Goal: Information Seeking & Learning: Learn about a topic

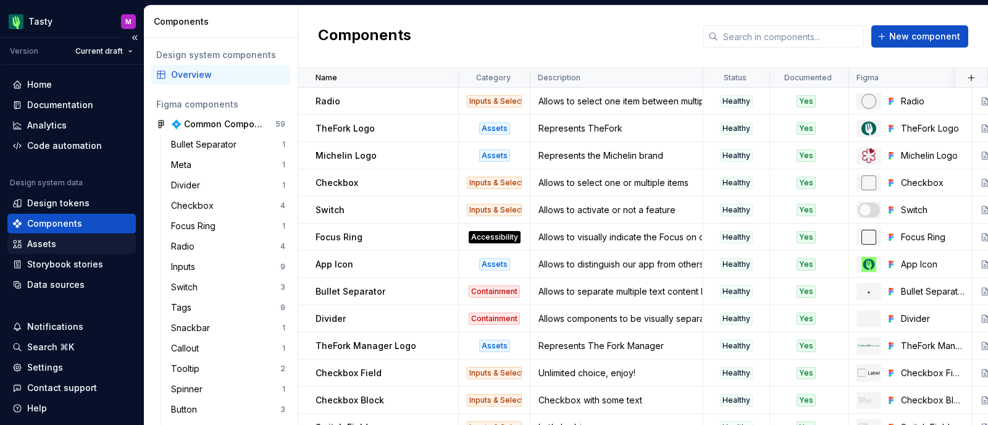
click at [48, 244] on div "Assets" at bounding box center [41, 244] width 29 height 12
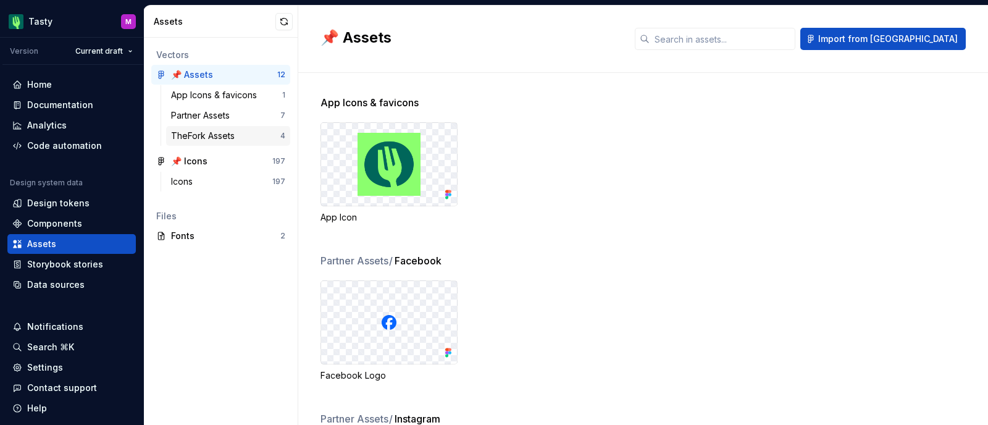
click at [227, 132] on div "TheFork Assets" at bounding box center [205, 136] width 69 height 12
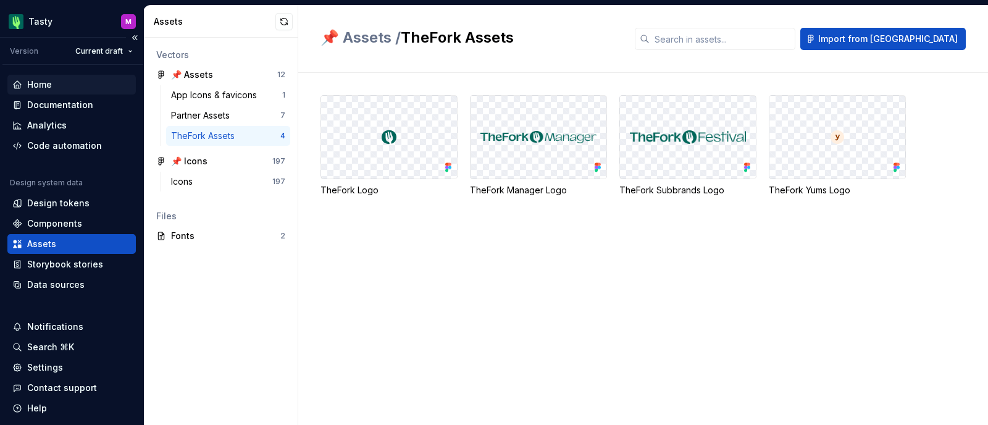
click at [48, 75] on div "Home" at bounding box center [71, 85] width 128 height 20
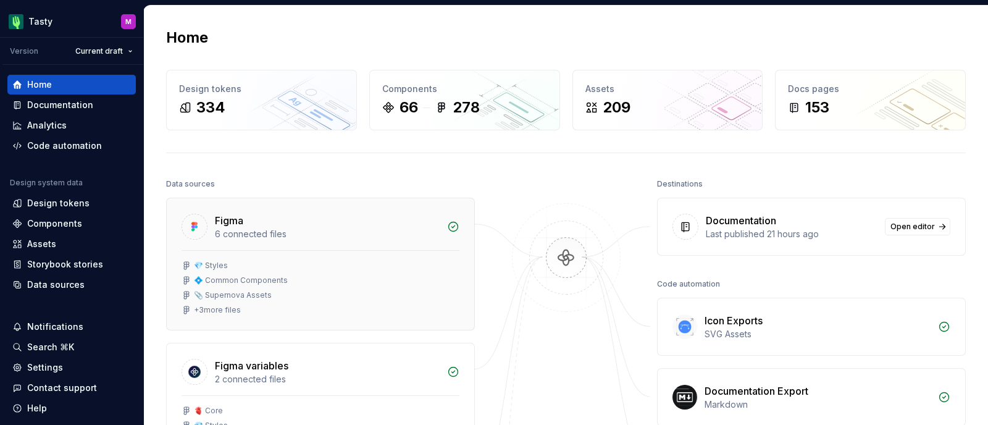
click at [269, 277] on div "💠 Common Components" at bounding box center [241, 280] width 94 height 10
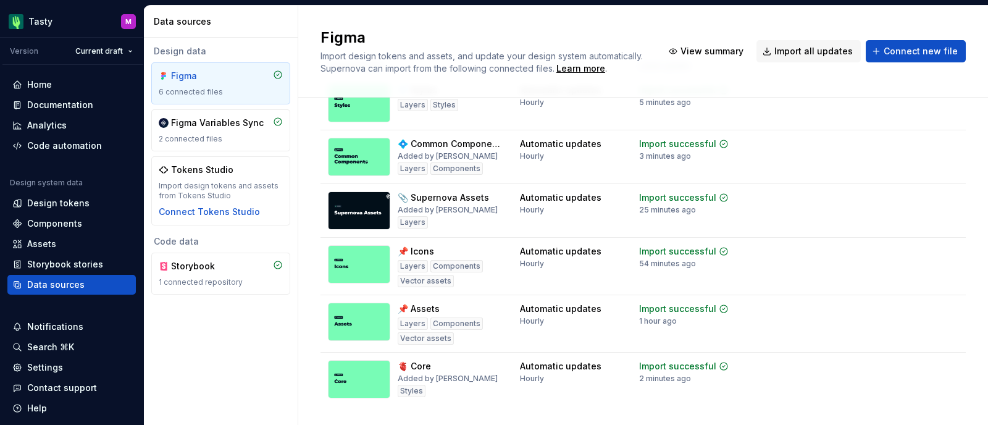
scroll to position [90, 0]
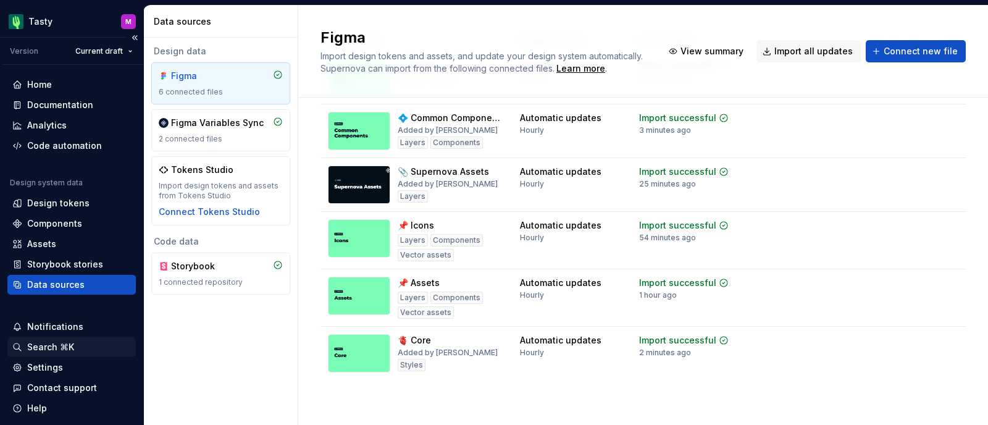
click at [49, 344] on div "Search ⌘K" at bounding box center [50, 347] width 47 height 12
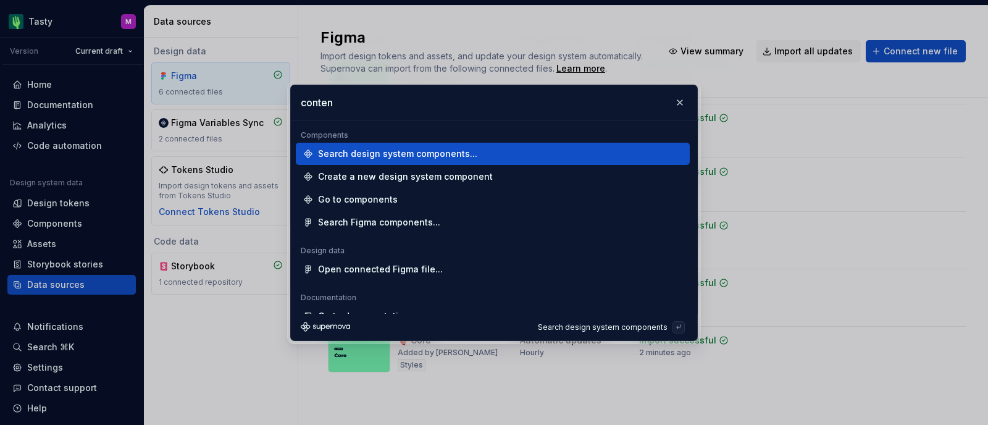
type input "content"
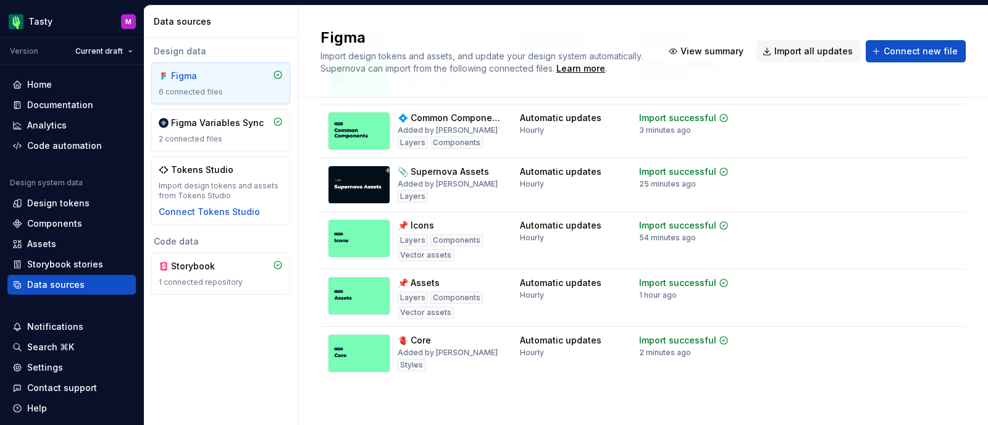
scroll to position [0, 0]
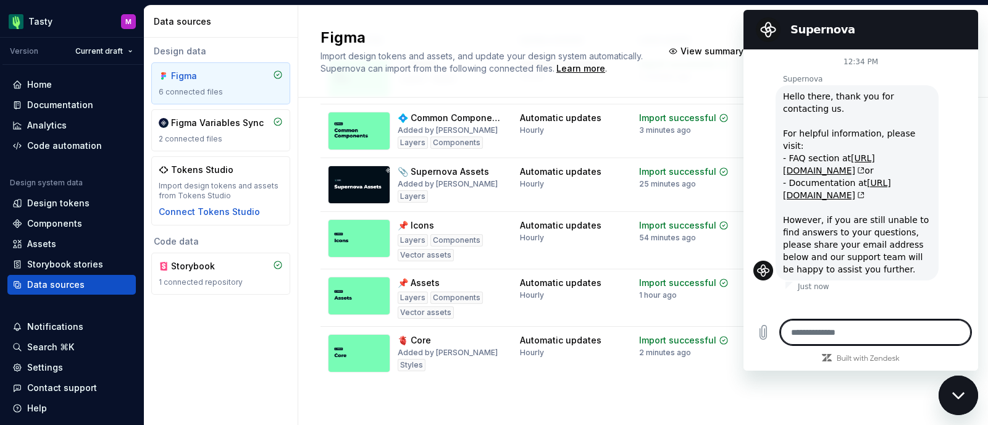
type textarea "*"
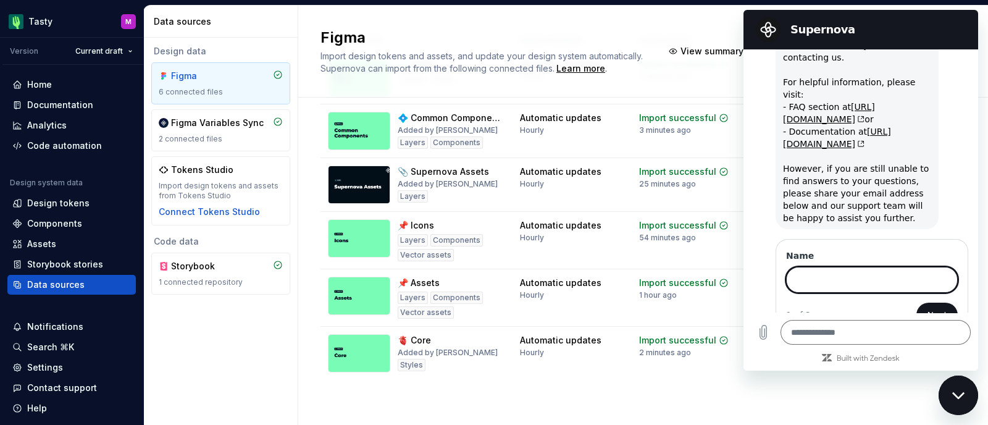
scroll to position [57, 0]
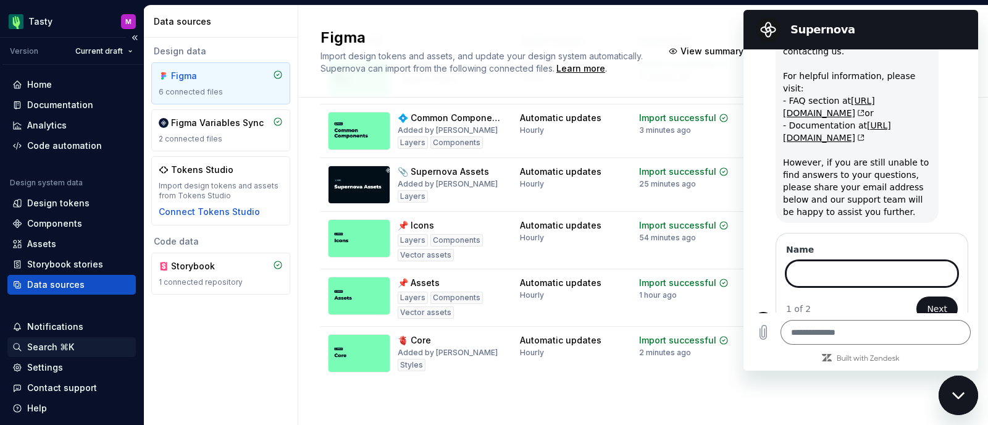
click at [36, 345] on div "Search ⌘K" at bounding box center [50, 347] width 47 height 12
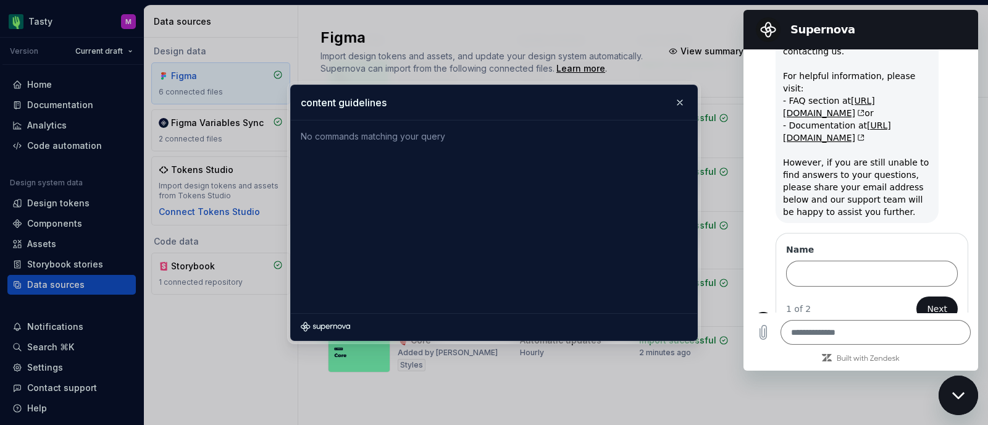
click at [443, 105] on input "content guidelines" at bounding box center [494, 102] width 406 height 35
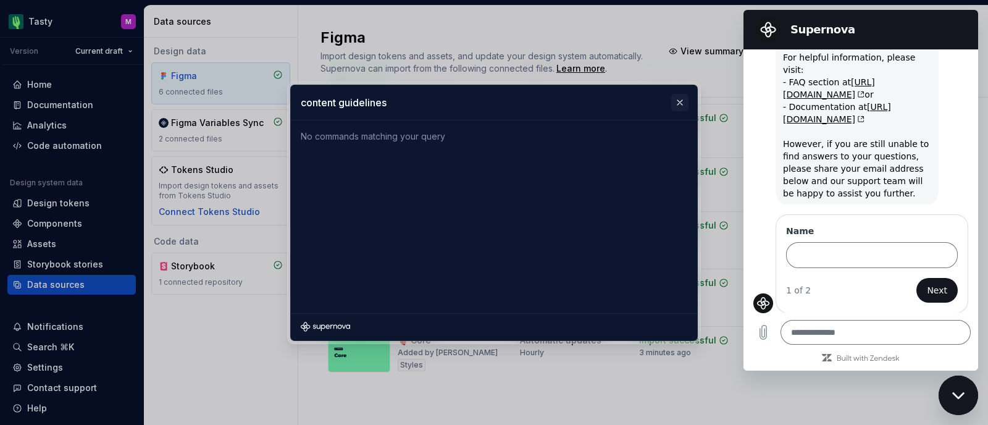
type input "content guidelines"
click at [677, 102] on button "button" at bounding box center [679, 102] width 17 height 17
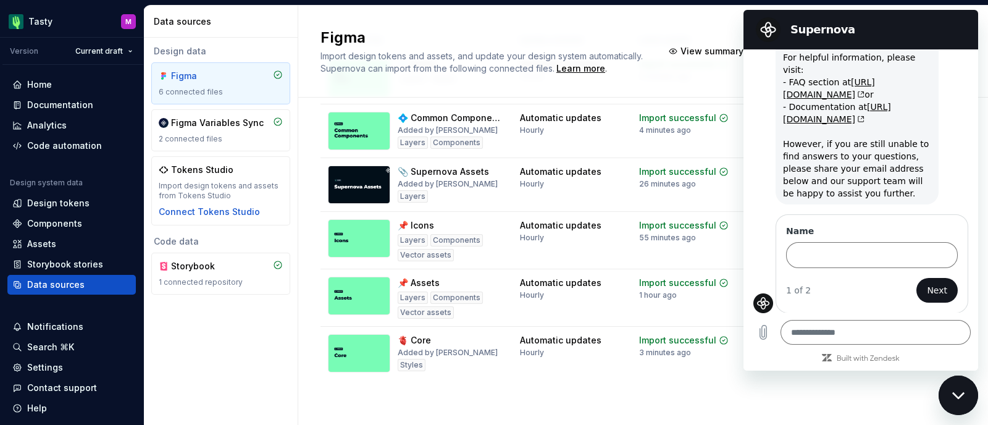
click at [232, 364] on div "Design data Figma 6 connected files Figma Variables Sync 2 connected files Toke…" at bounding box center [221, 231] width 154 height 387
click at [60, 264] on div "Storybook stories" at bounding box center [65, 264] width 76 height 12
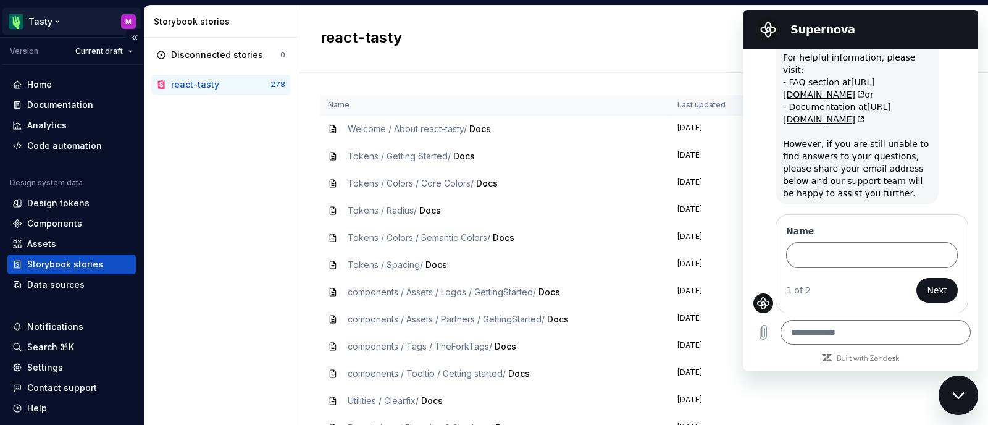
click at [32, 20] on html "Tasty M Version Current draft Home Documentation Analytics Code automation Desi…" at bounding box center [494, 212] width 988 height 425
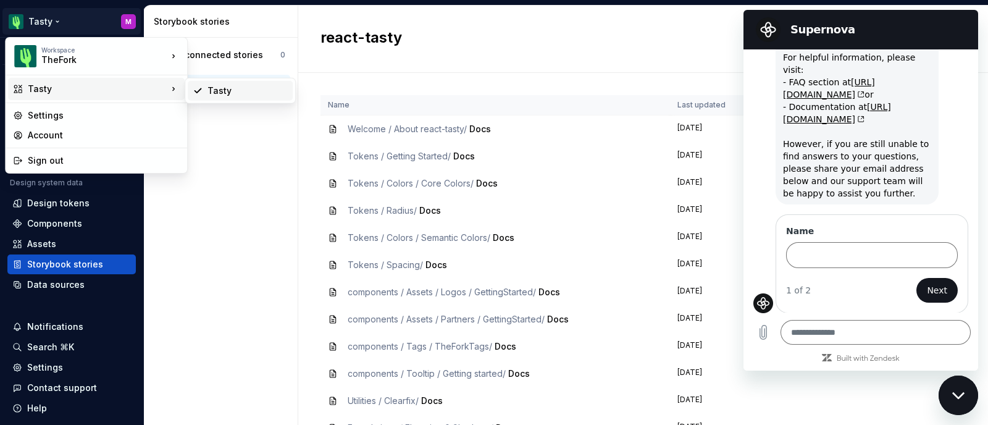
click at [224, 88] on div "Tasty" at bounding box center [247, 91] width 80 height 12
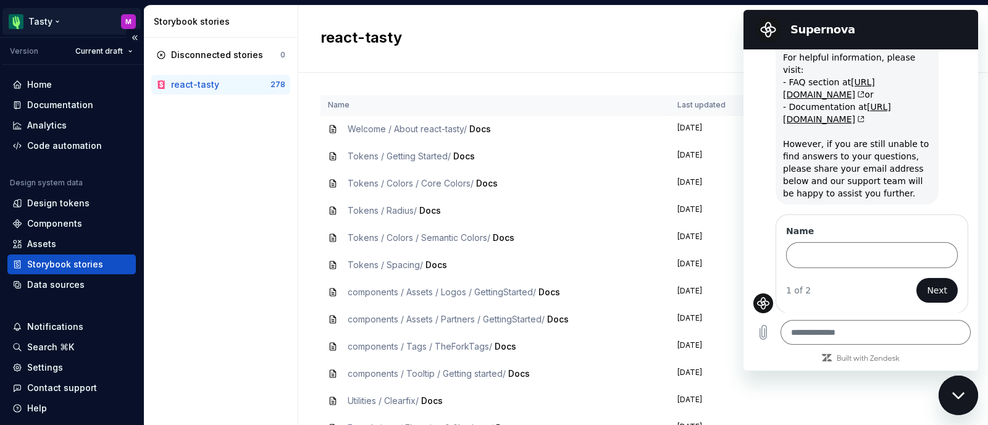
click at [41, 17] on html "Tasty M Version Current draft Home Documentation Analytics Code automation Desi…" at bounding box center [494, 212] width 988 height 425
click at [230, 207] on html "Tasty M Version Current draft Home Documentation Analytics Code automation Desi…" at bounding box center [494, 212] width 988 height 425
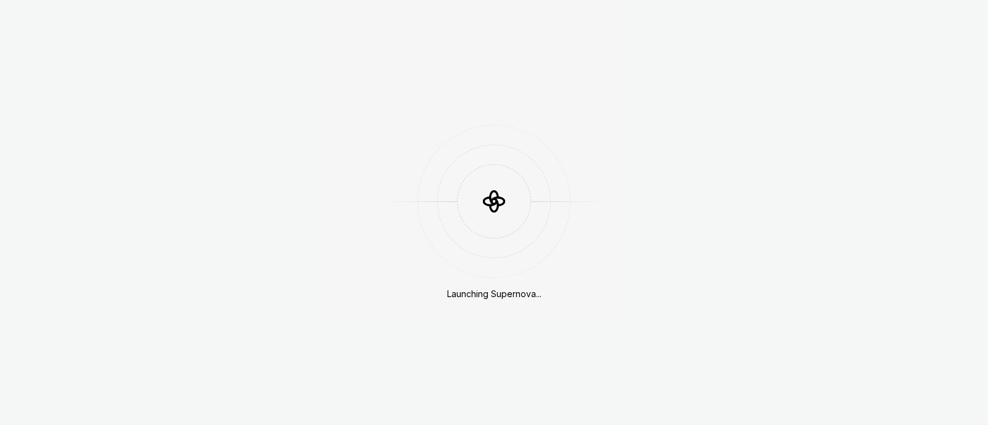
scroll to position [339, 0]
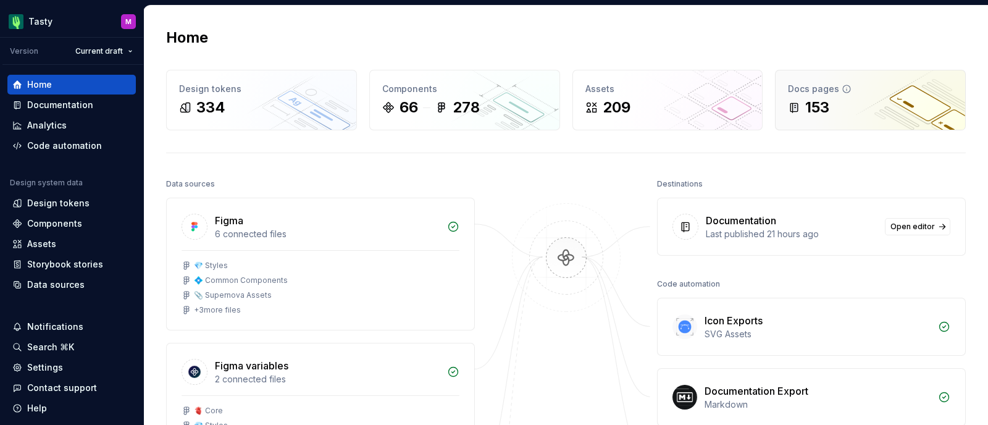
click at [833, 98] on div "153" at bounding box center [870, 108] width 165 height 20
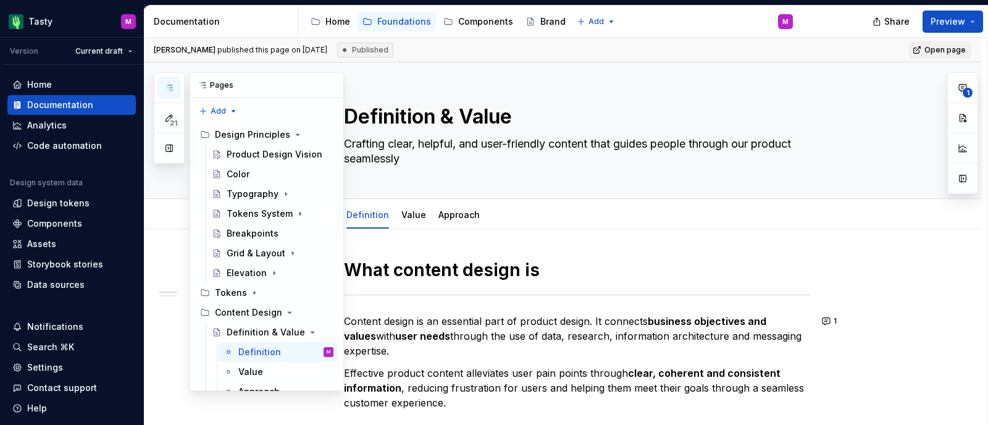
click at [170, 83] on icon "button" at bounding box center [169, 88] width 10 height 10
click at [630, 94] on div "Definition & Value Crafting clear, helpful, and user-friendly content that guid…" at bounding box center [577, 130] width 467 height 136
click at [323, 88] on button "button" at bounding box center [330, 85] width 17 height 17
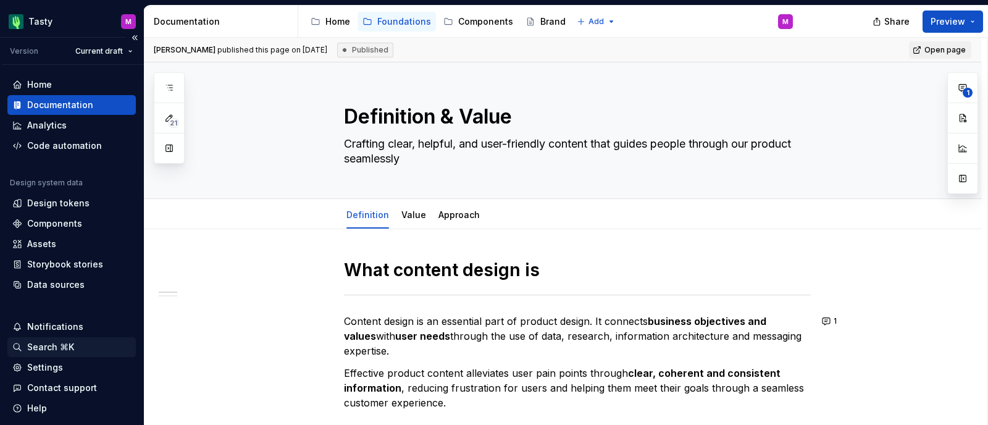
click at [40, 347] on div "Search ⌘K" at bounding box center [50, 347] width 47 height 12
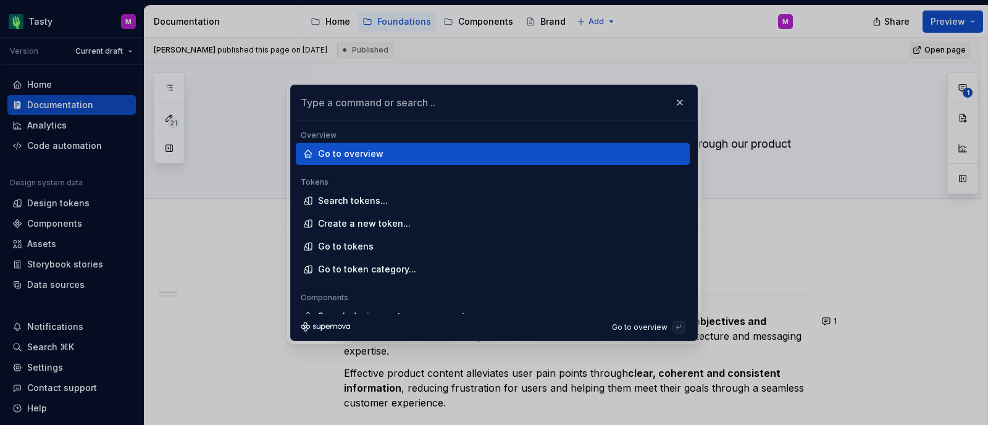
type textarea "*"
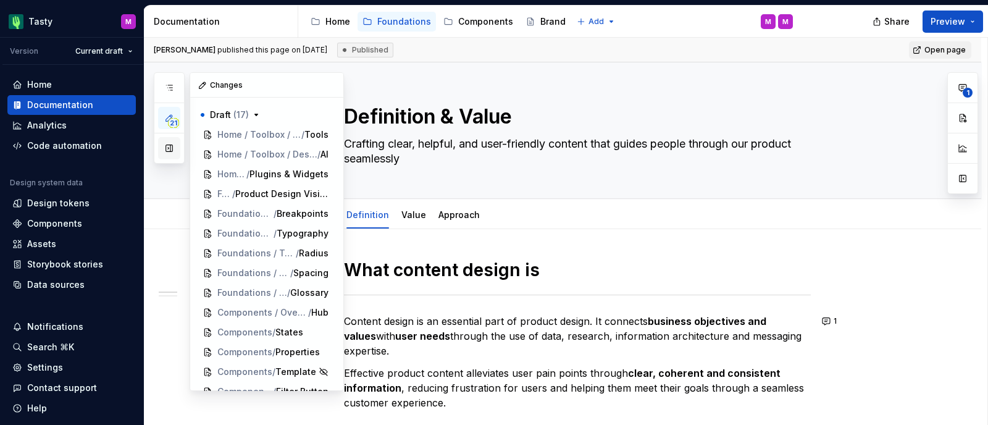
click at [169, 149] on button "button" at bounding box center [169, 148] width 22 height 22
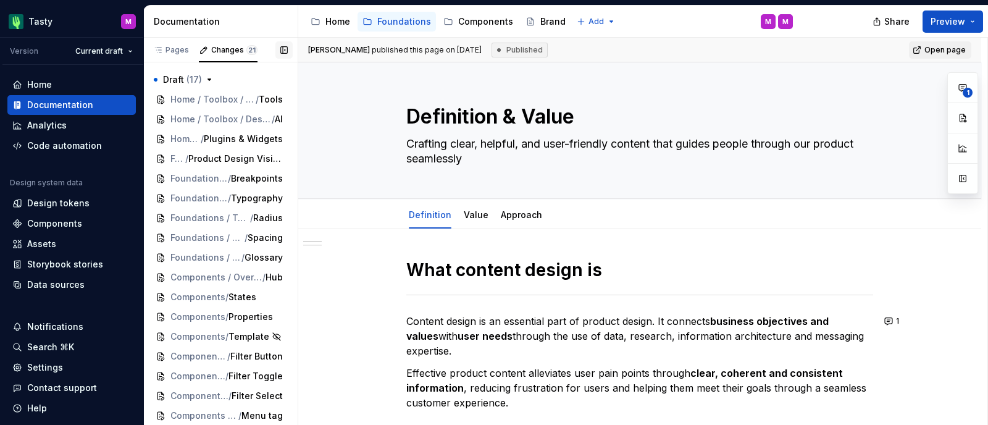
click at [284, 47] on button "button" at bounding box center [283, 49] width 17 height 17
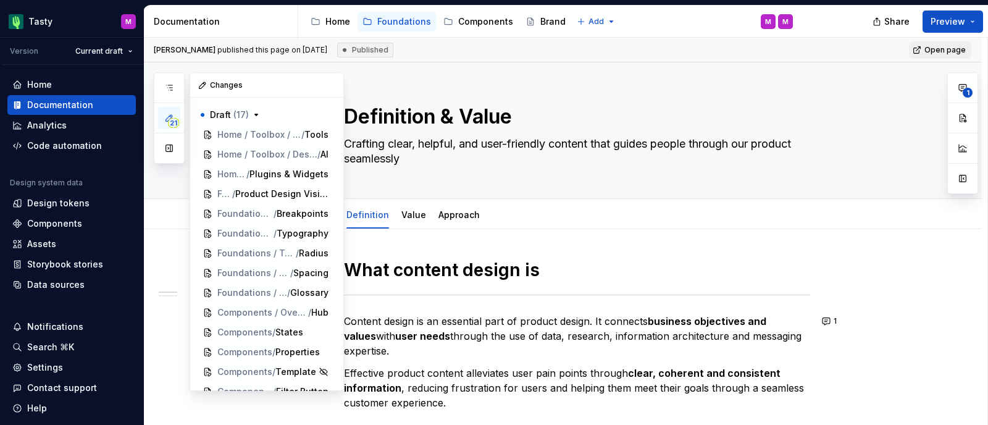
drag, startPoint x: 338, startPoint y: 143, endPoint x: 164, endPoint y: 246, distance: 202.9
click at [164, 246] on div "21 Pages Add Accessibility guide for tree Page tree. Navigate the tree with the…" at bounding box center [249, 231] width 190 height 319
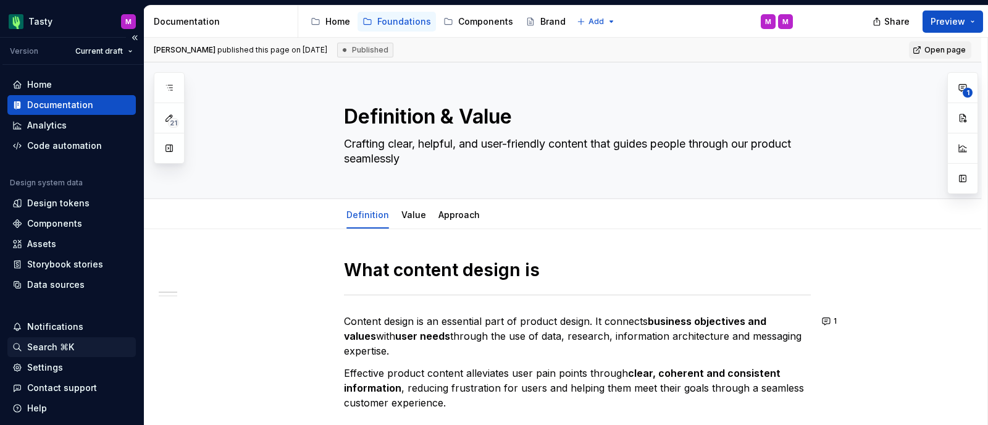
click at [57, 341] on div "Search ⌘K" at bounding box center [50, 347] width 47 height 12
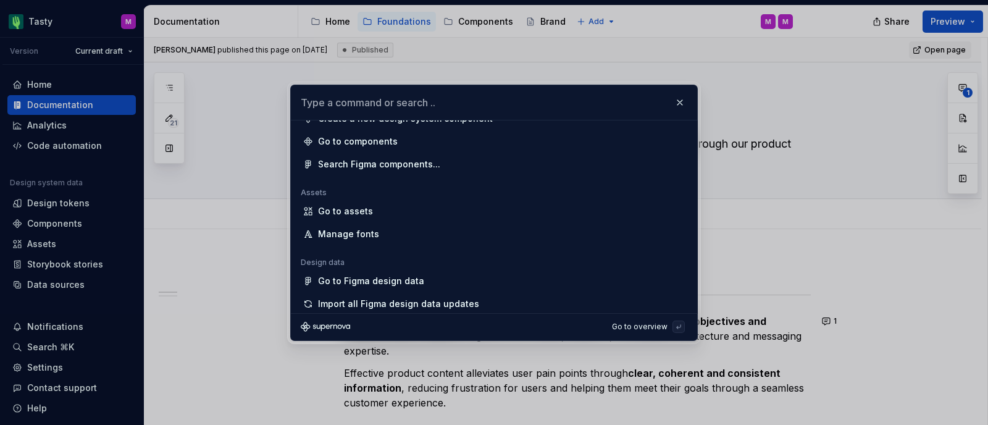
scroll to position [222, 0]
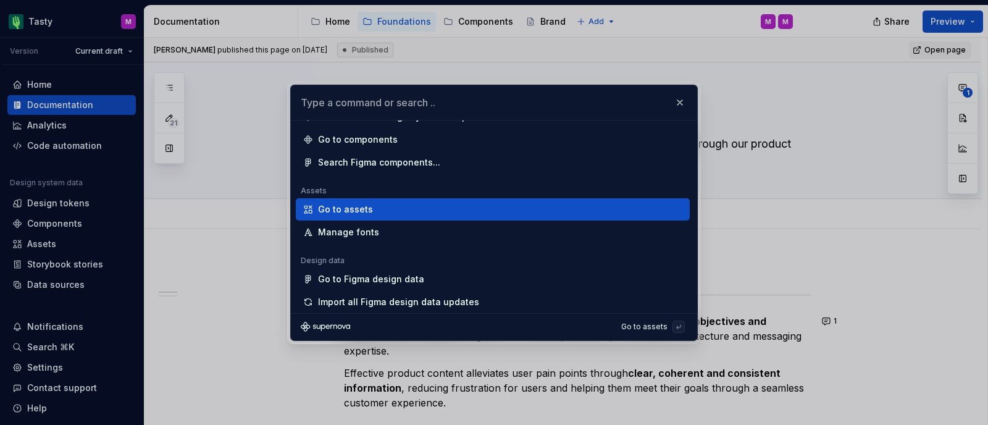
click at [353, 207] on div "Go to assets" at bounding box center [345, 209] width 55 height 12
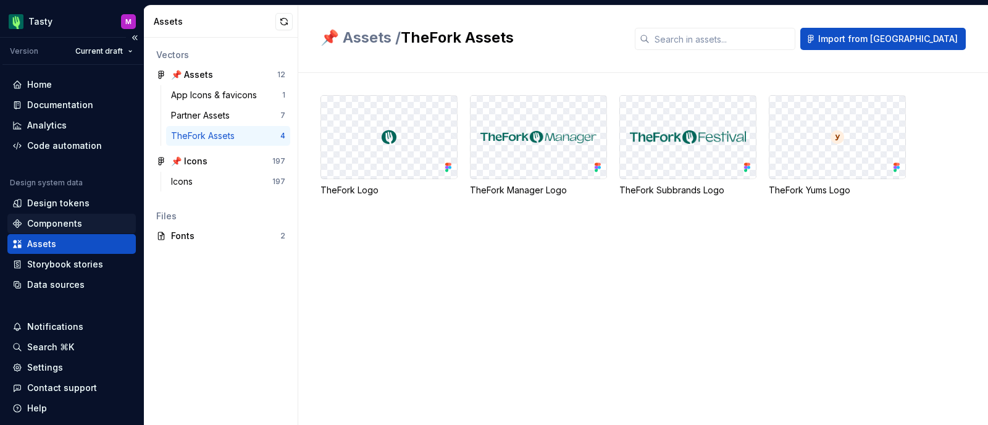
click at [65, 217] on div "Components" at bounding box center [54, 223] width 55 height 12
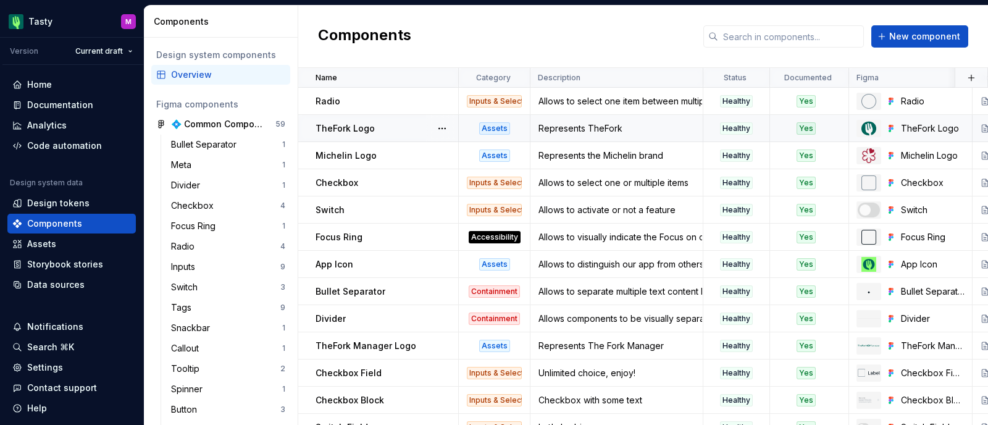
click at [593, 127] on div "Represents TheFork" at bounding box center [616, 128] width 171 height 12
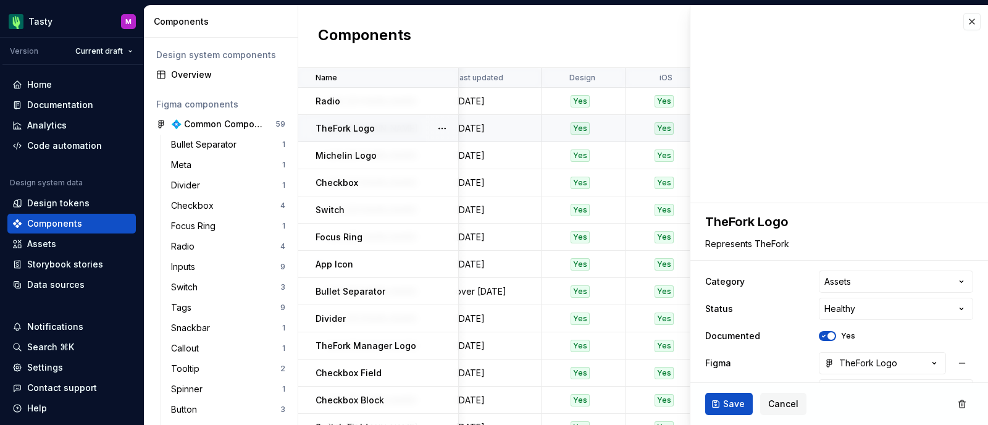
scroll to position [0, 796]
click at [355, 151] on p "Michelin Logo" at bounding box center [346, 155] width 61 height 12
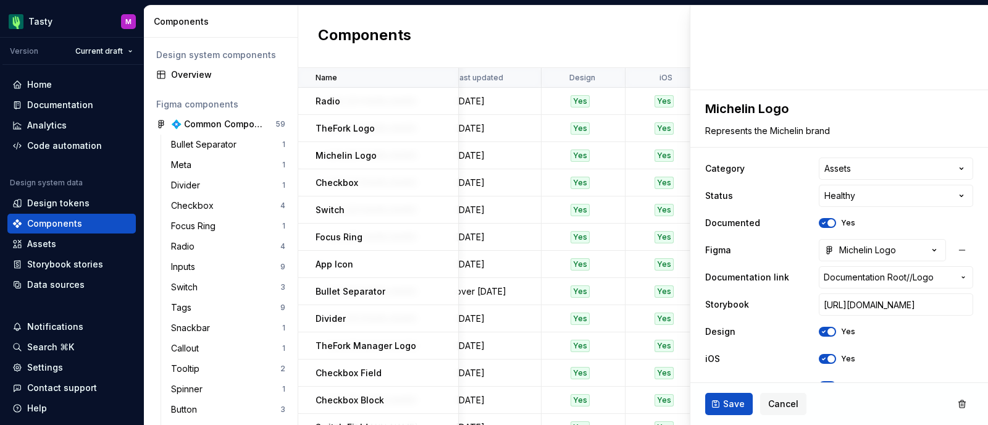
scroll to position [112, 0]
click at [885, 253] on button "Michelin Logo" at bounding box center [882, 251] width 127 height 22
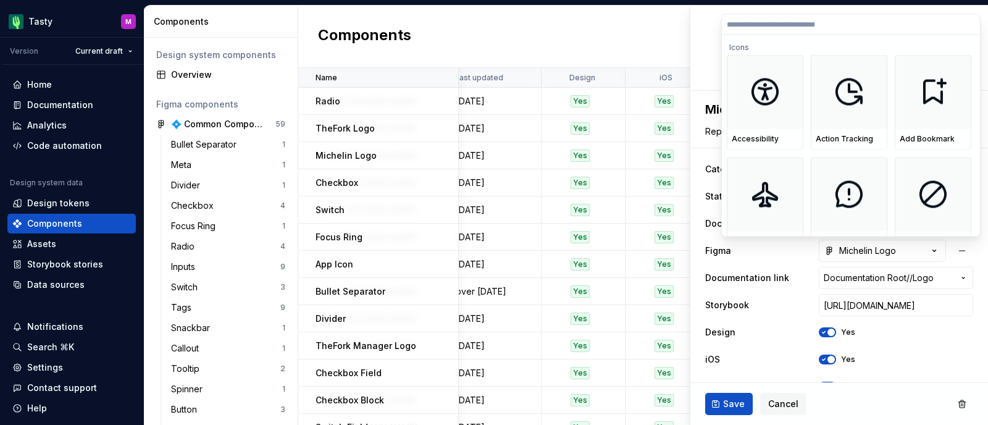
click at [648, 38] on html "Tasty M Version Current draft Home Documentation Analytics Code automation Desi…" at bounding box center [494, 212] width 988 height 425
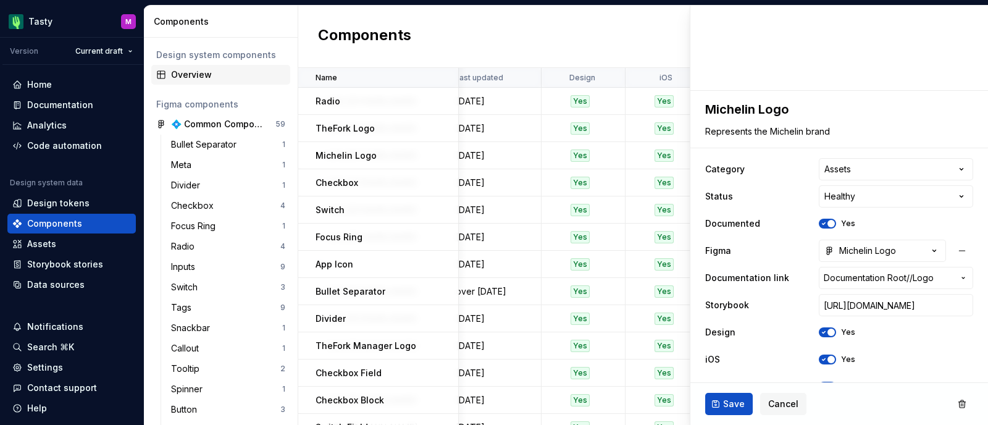
click at [199, 70] on div "Overview" at bounding box center [228, 75] width 114 height 12
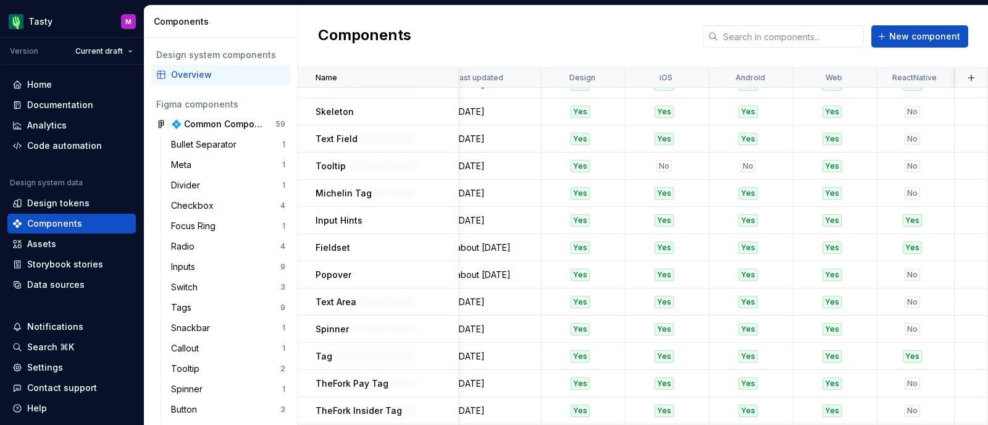
scroll to position [563, 796]
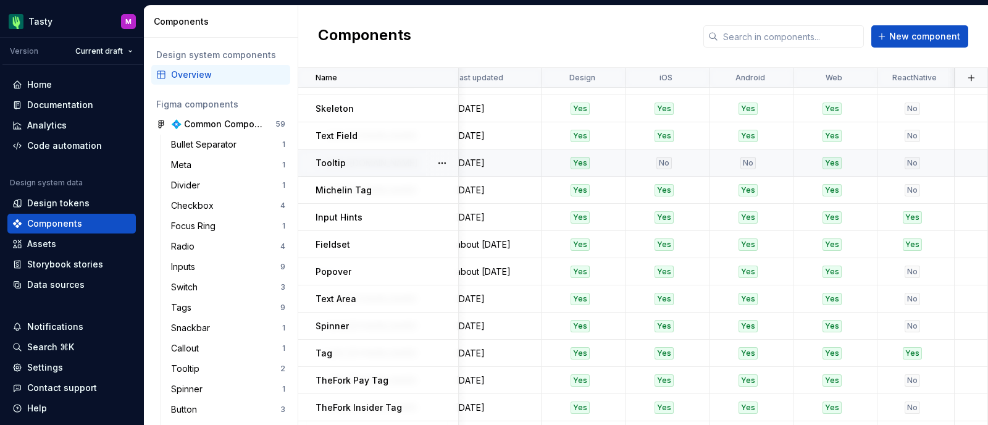
click at [333, 164] on p "Tooltip" at bounding box center [331, 163] width 30 height 12
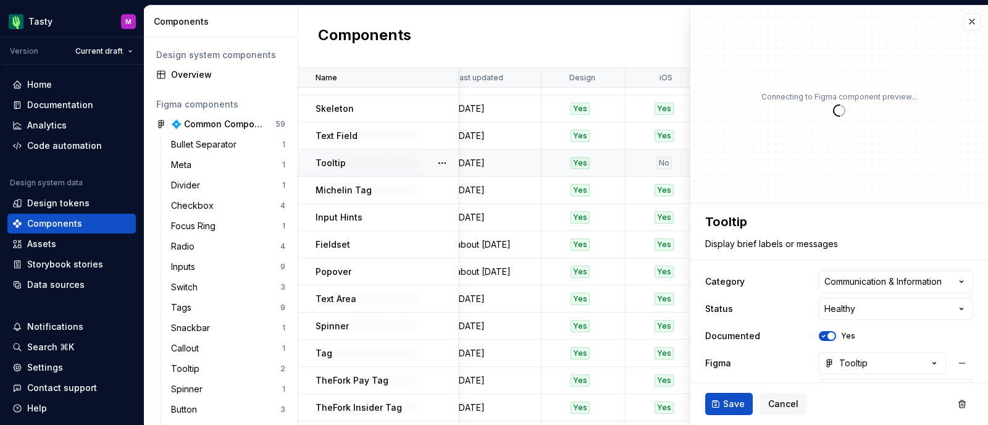
click at [443, 162] on button "button" at bounding box center [441, 162] width 17 height 17
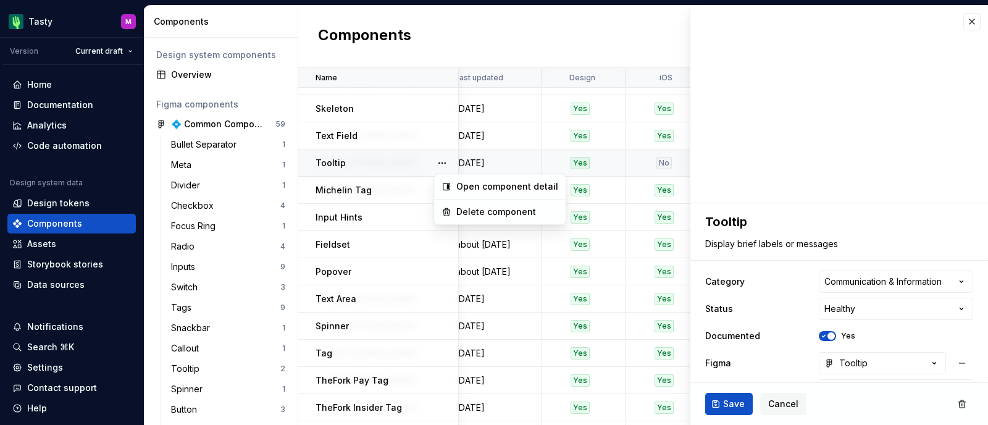
click at [518, 31] on html "Tasty M Version Current draft Home Documentation Analytics Code automation Desi…" at bounding box center [494, 212] width 988 height 425
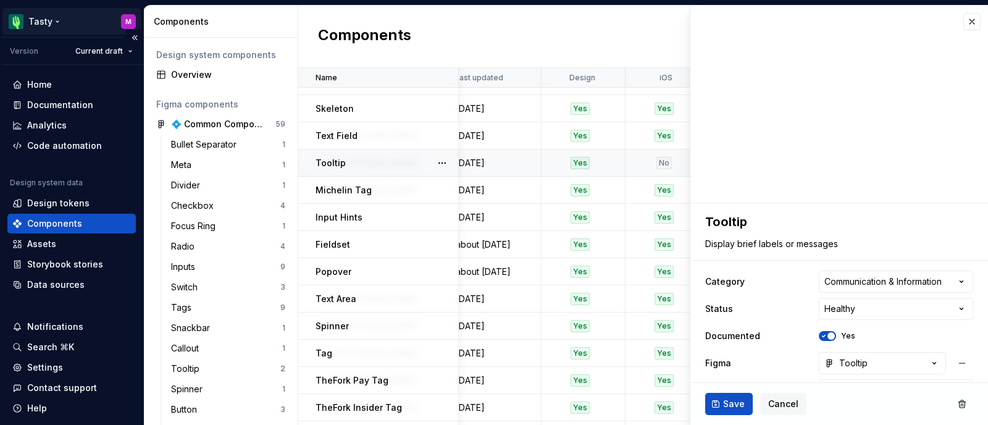
click at [56, 20] on html "Tasty M Version Current draft Home Documentation Analytics Code automation Desi…" at bounding box center [494, 212] width 988 height 425
type textarea "*"
click at [963, 23] on button "button" at bounding box center [971, 21] width 17 height 17
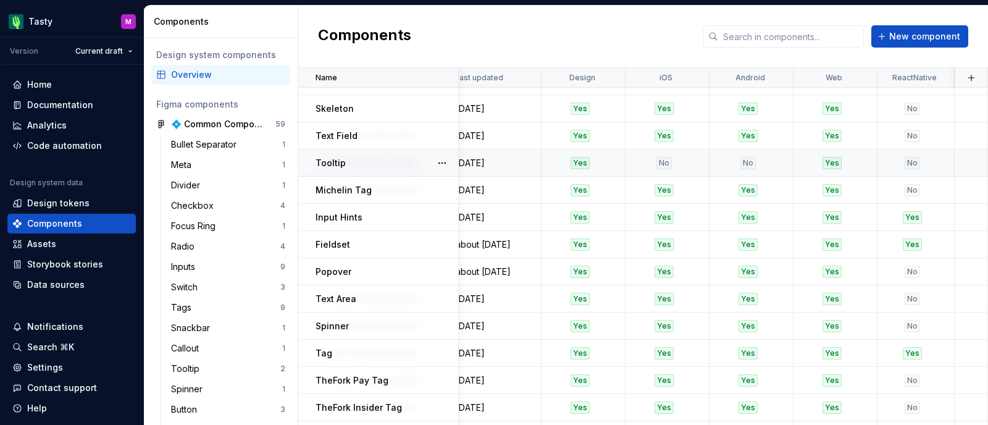
click at [556, 44] on div "Components New component" at bounding box center [643, 37] width 690 height 62
click at [52, 258] on div "Storybook stories" at bounding box center [65, 264] width 76 height 12
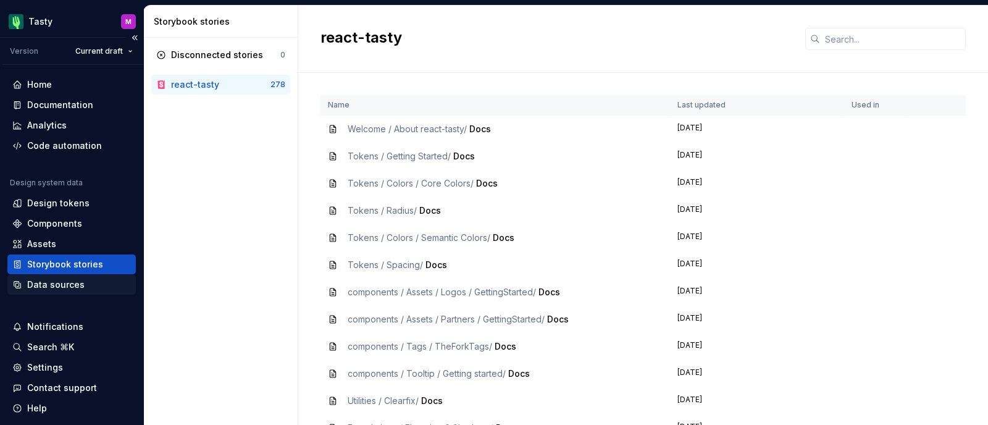
click at [39, 285] on div "Data sources" at bounding box center [55, 284] width 57 height 12
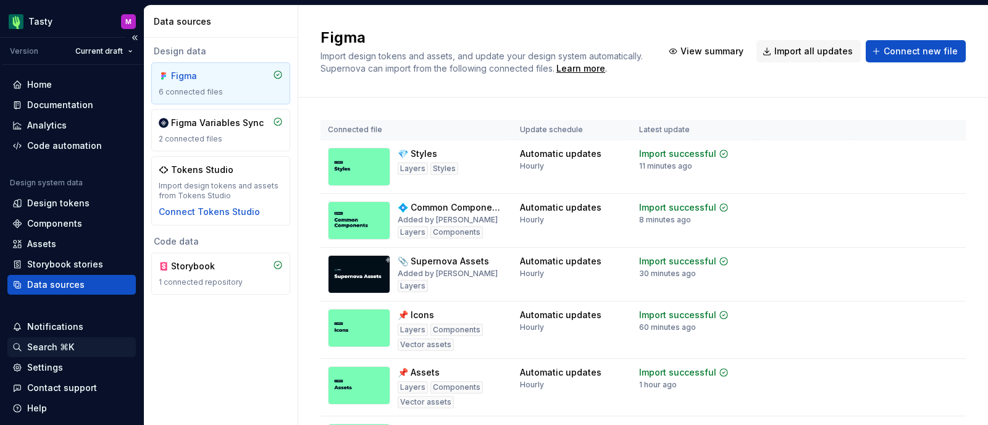
click at [72, 348] on div "Search ⌘K" at bounding box center [50, 347] width 47 height 12
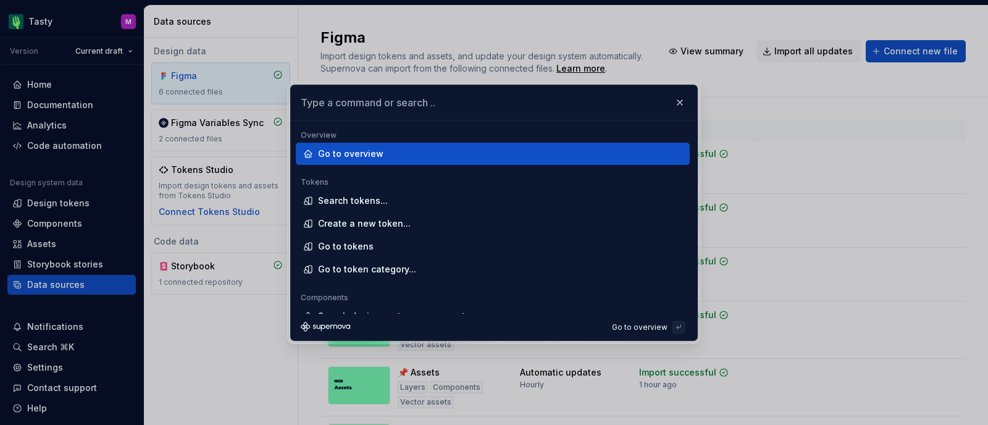
click at [418, 98] on input "text" at bounding box center [494, 102] width 406 height 35
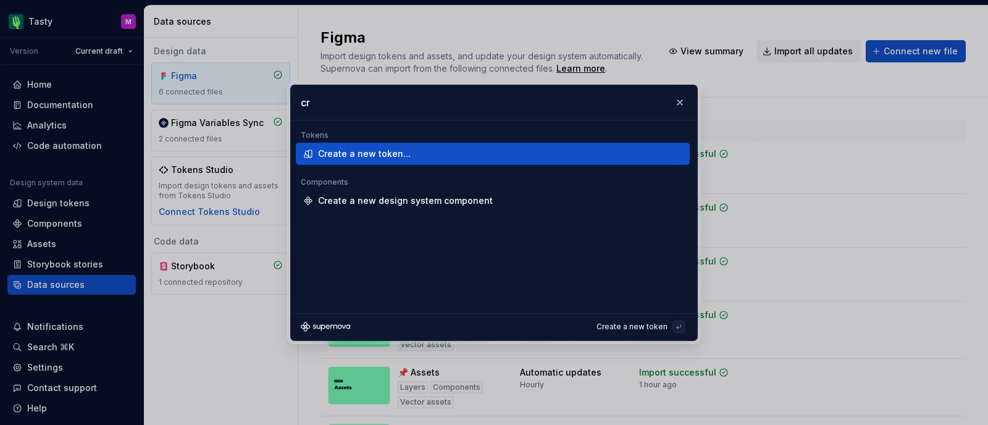
type input "c"
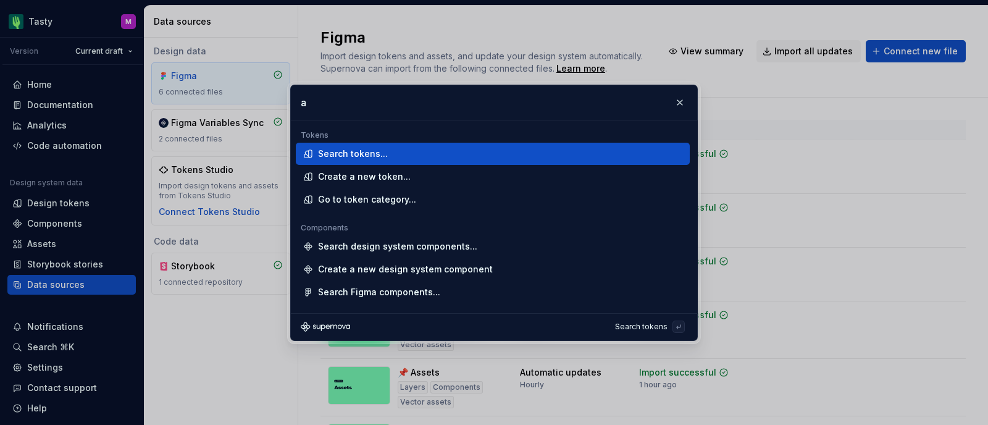
type input "ai"
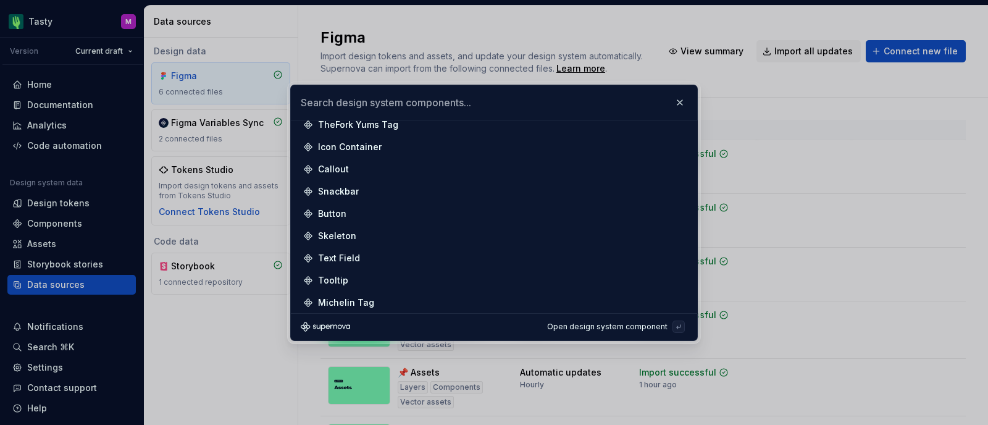
scroll to position [390, 0]
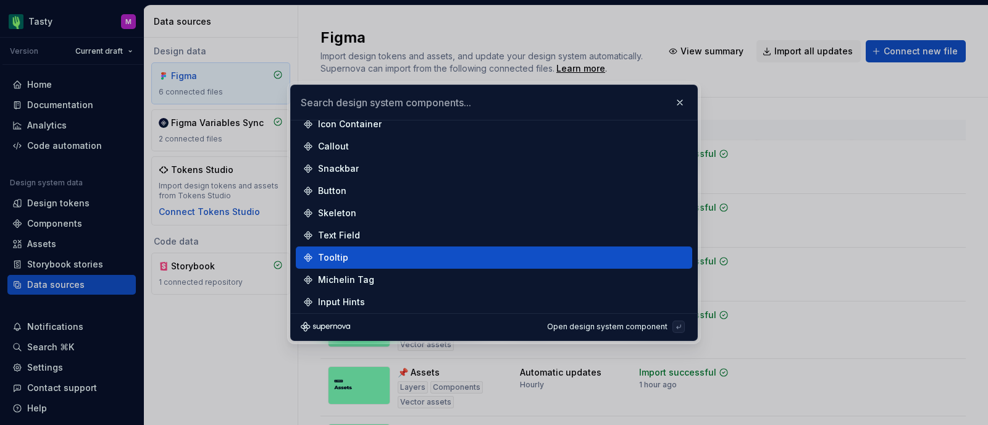
click at [331, 257] on div "Tooltip" at bounding box center [333, 257] width 30 height 12
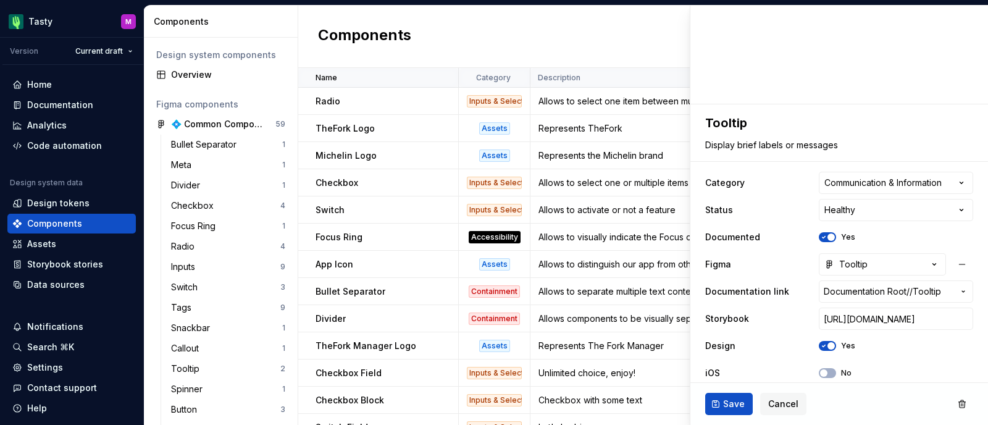
scroll to position [191, 0]
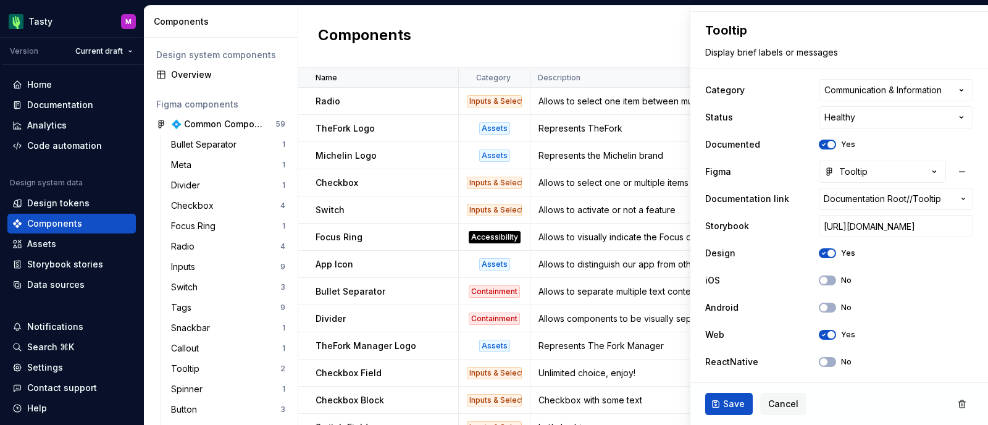
click at [501, 36] on div "Components New component" at bounding box center [643, 37] width 690 height 62
click at [581, 31] on div "Components New component" at bounding box center [643, 37] width 690 height 62
type textarea "*"
